Goal: Transaction & Acquisition: Register for event/course

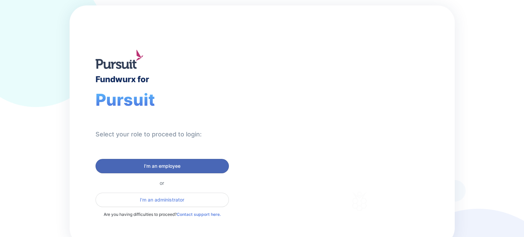
click at [153, 168] on span "I'm an employee" at bounding box center [162, 166] width 37 height 7
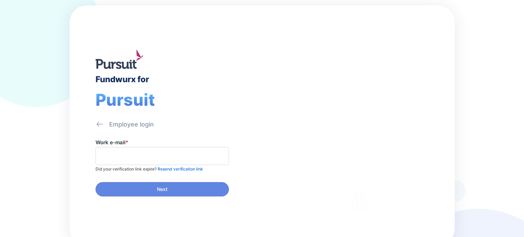
click at [142, 147] on span at bounding box center [162, 156] width 133 height 18
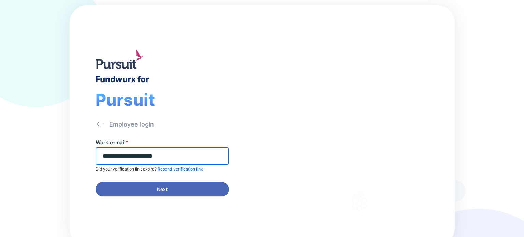
type input "**********"
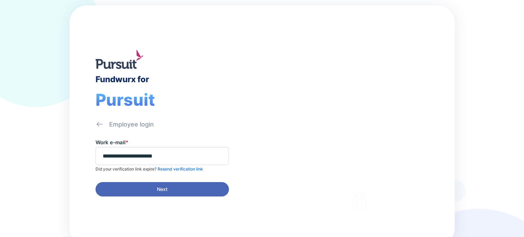
click at [153, 186] on span "Next" at bounding box center [162, 189] width 125 height 7
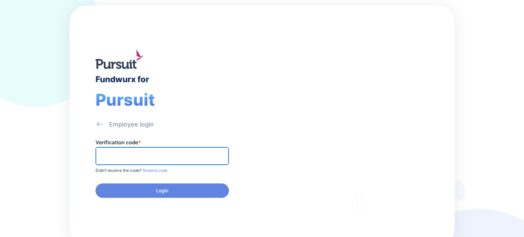
click at [143, 154] on input "text" at bounding box center [162, 156] width 127 height 11
type input "******"
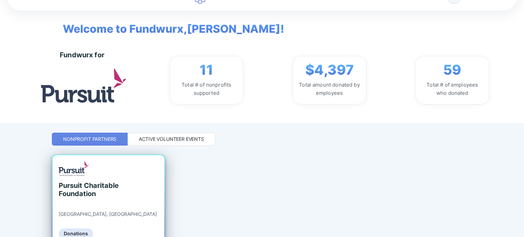
scroll to position [34, 0]
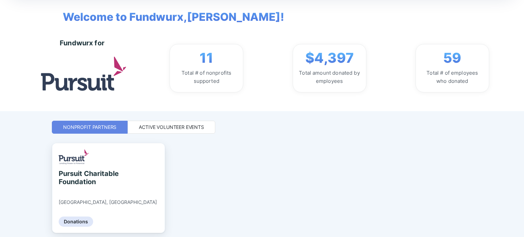
click at [183, 129] on div "Active Volunteer Events" at bounding box center [171, 127] width 65 height 7
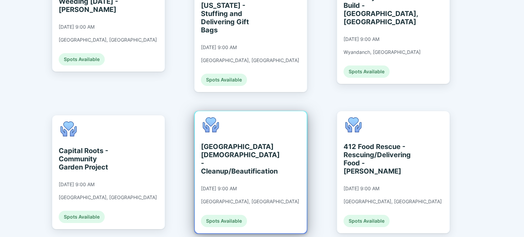
scroll to position [220, 0]
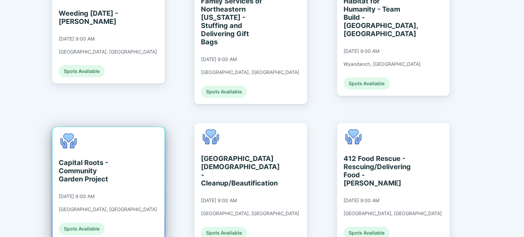
click at [98, 160] on div "Capital Roots - Community Garden Project" at bounding box center [90, 171] width 62 height 25
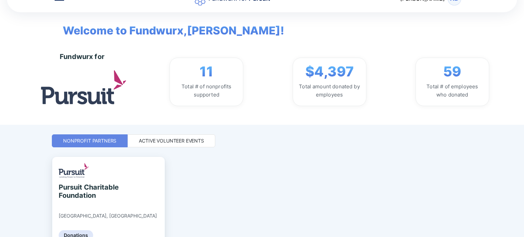
scroll to position [59, 0]
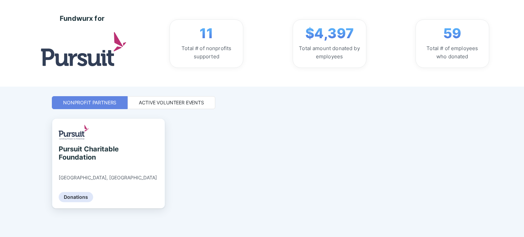
click at [154, 102] on div "Active Volunteer Events" at bounding box center [171, 102] width 65 height 7
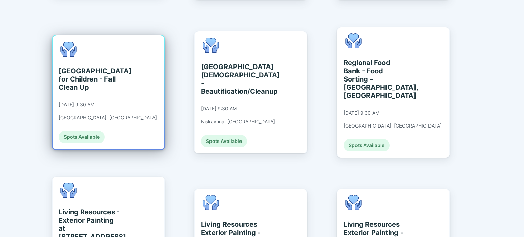
scroll to position [502, 0]
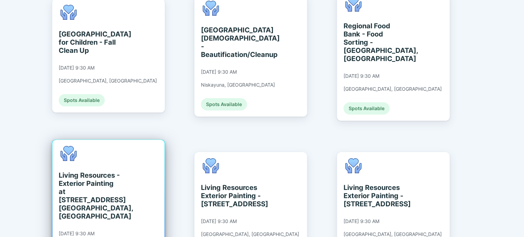
click at [90, 171] on div "Living Resources - Exterior Painting at [STREET_ADDRESS] [GEOGRAPHIC_DATA], [GE…" at bounding box center [90, 195] width 62 height 49
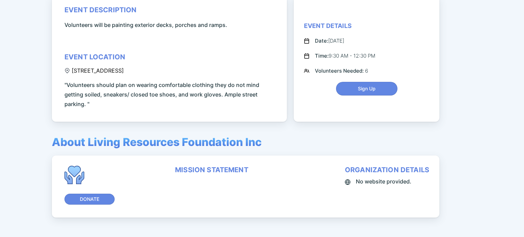
scroll to position [122, 0]
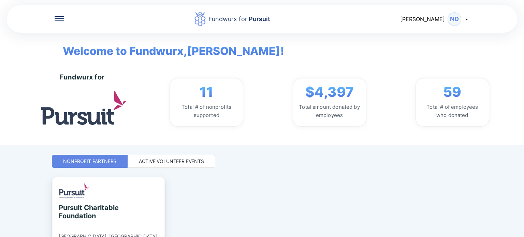
scroll to position [59, 0]
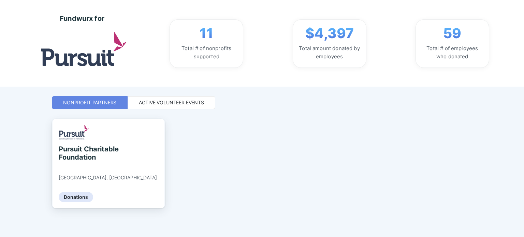
click at [178, 103] on div "Active Volunteer Events" at bounding box center [171, 102] width 65 height 7
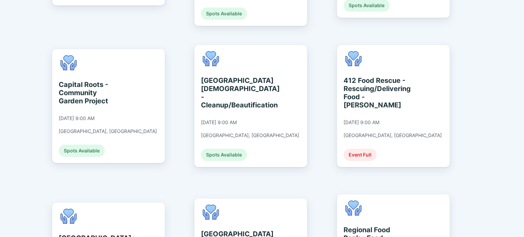
scroll to position [298, 0]
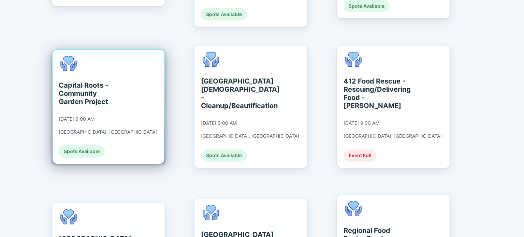
click at [71, 83] on div "Capital Roots - Community Garden Project" at bounding box center [90, 93] width 62 height 25
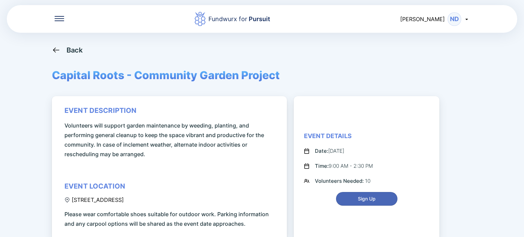
click at [366, 203] on button "Sign Up" at bounding box center [366, 199] width 61 height 14
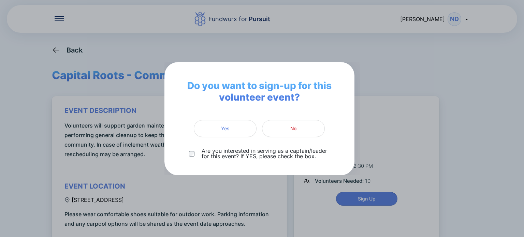
click at [237, 137] on div "Do you want to sign-up for this volunteer event? Yes No Are you interested in s…" at bounding box center [259, 118] width 190 height 113
click at [236, 127] on span "Yes" at bounding box center [225, 128] width 54 height 7
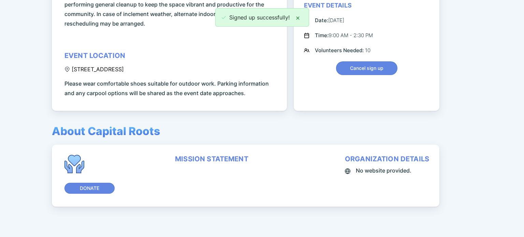
scroll to position [142, 0]
